Goal: Task Accomplishment & Management: Use online tool/utility

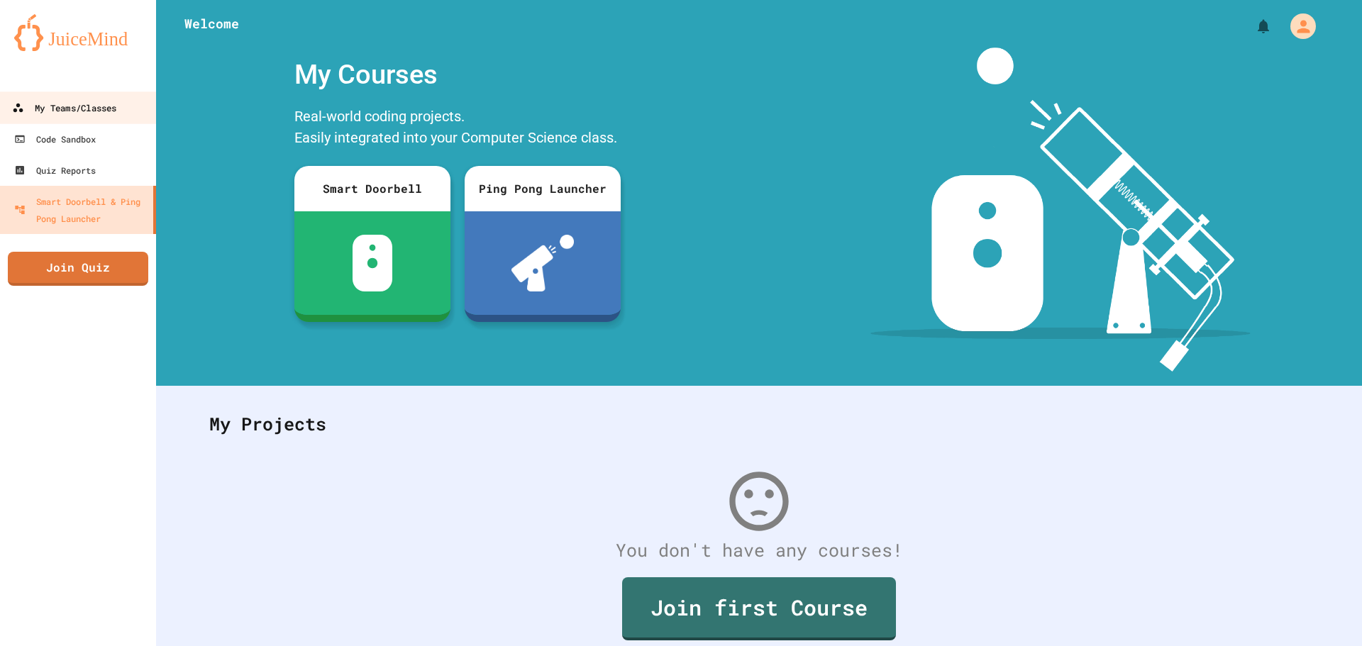
click at [35, 102] on div "My Teams/Classes" at bounding box center [64, 108] width 104 height 18
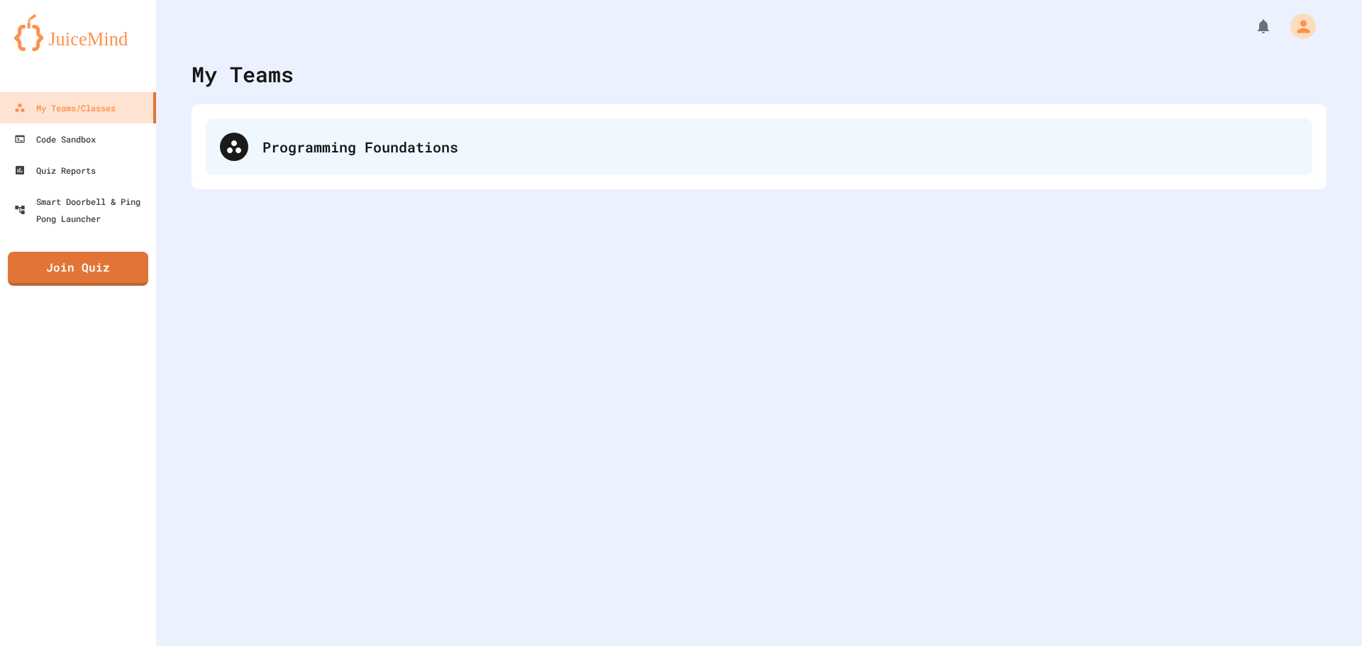
click at [264, 145] on div "Programming Foundations" at bounding box center [780, 146] width 1036 height 21
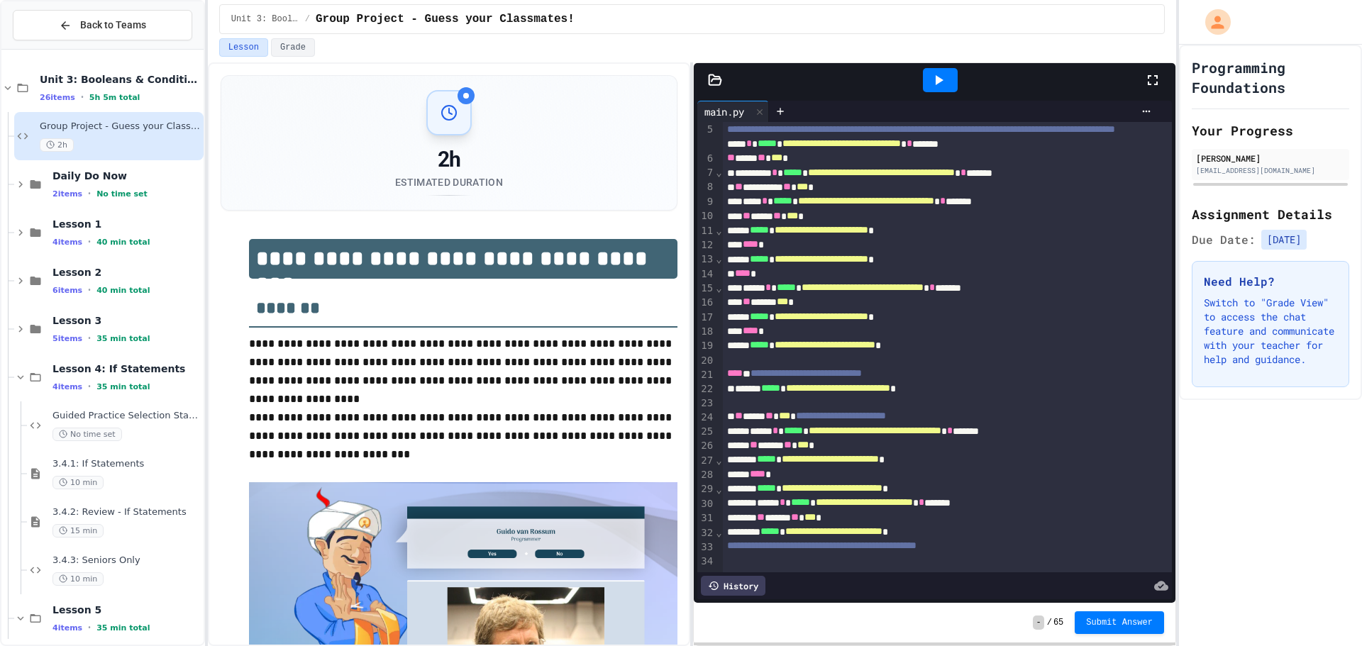
scroll to position [95, 0]
click at [1156, 620] on button "Submit Answer" at bounding box center [1119, 622] width 89 height 23
